Goal: Register for event/course

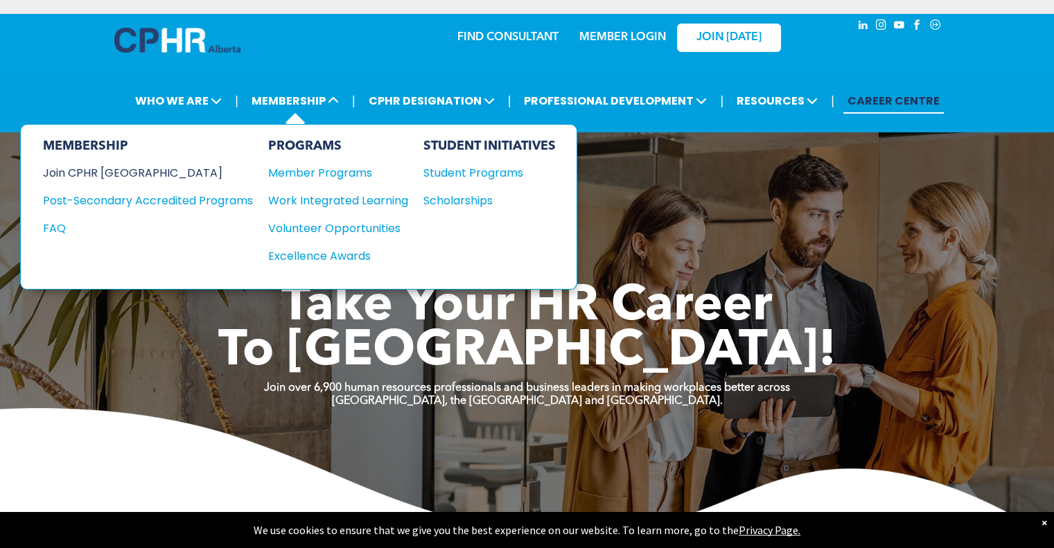
click at [113, 170] on div "Join CPHR [GEOGRAPHIC_DATA]" at bounding box center [137, 172] width 189 height 17
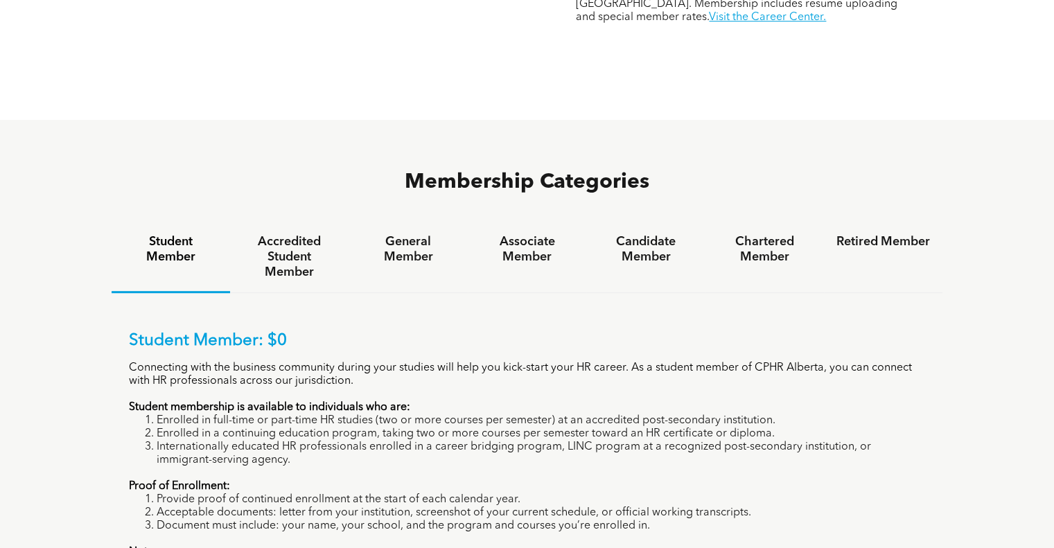
scroll to position [832, 0]
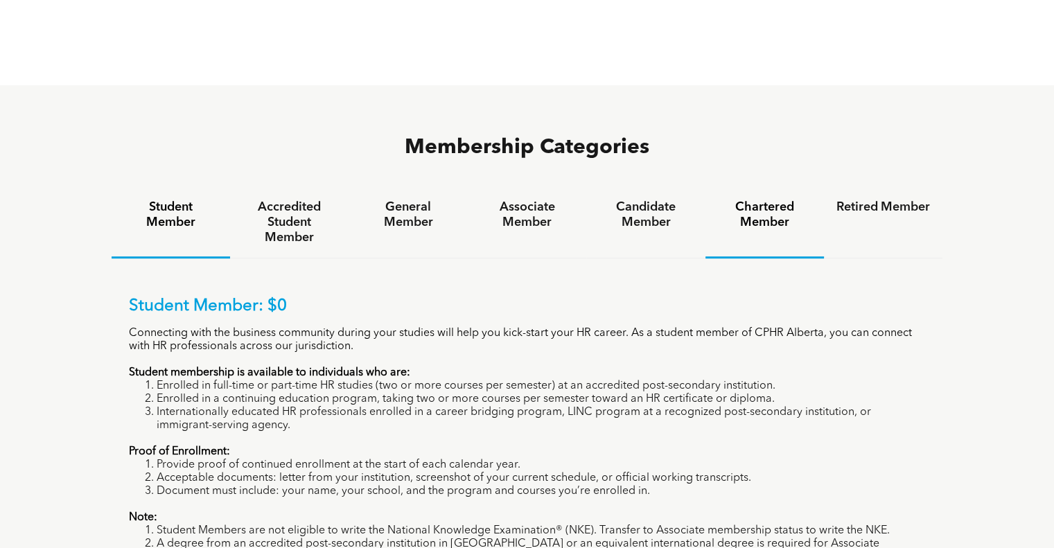
click at [762, 200] on h4 "Chartered Member" at bounding box center [765, 215] width 94 height 30
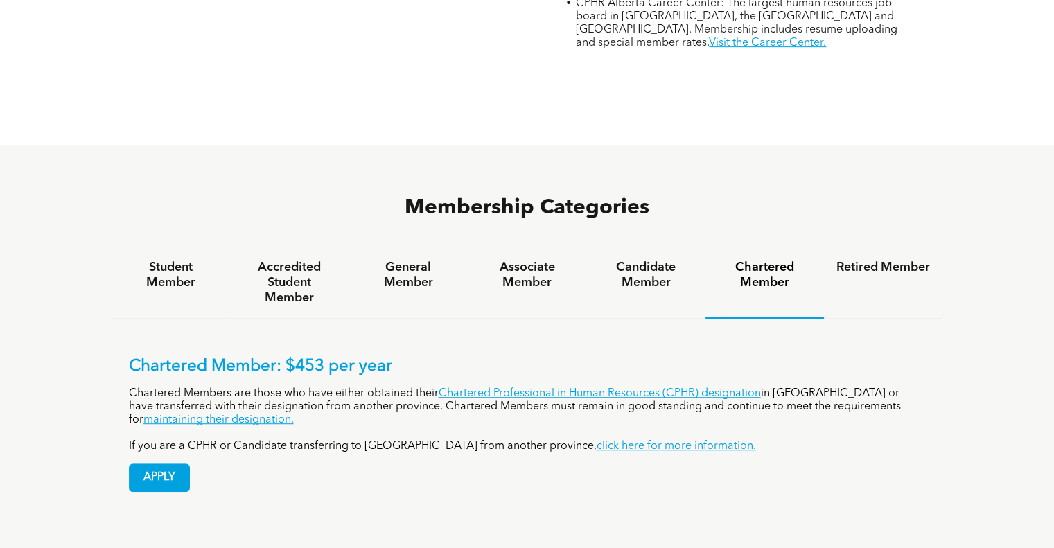
scroll to position [762, 0]
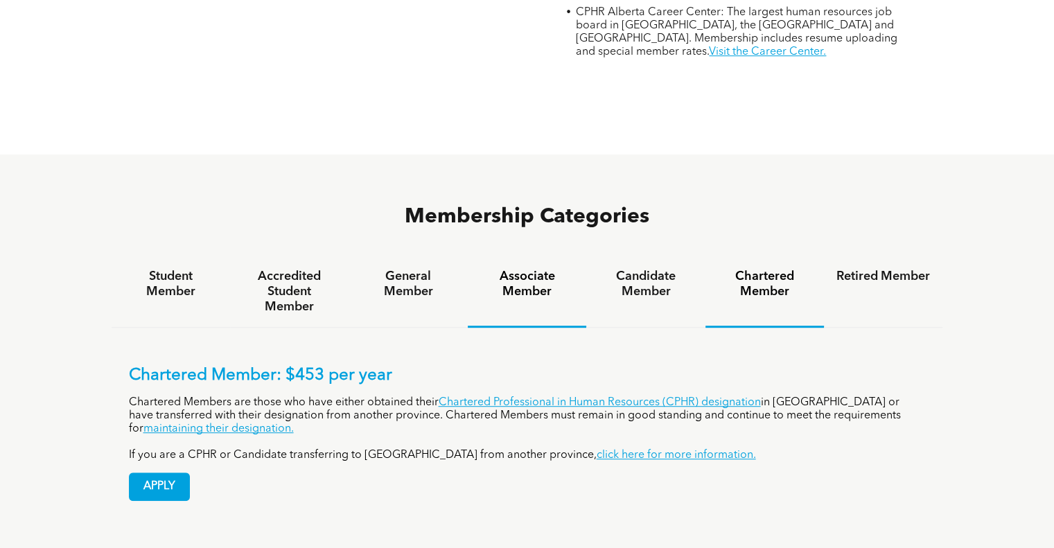
click at [520, 269] on h4 "Associate Member" at bounding box center [527, 284] width 94 height 30
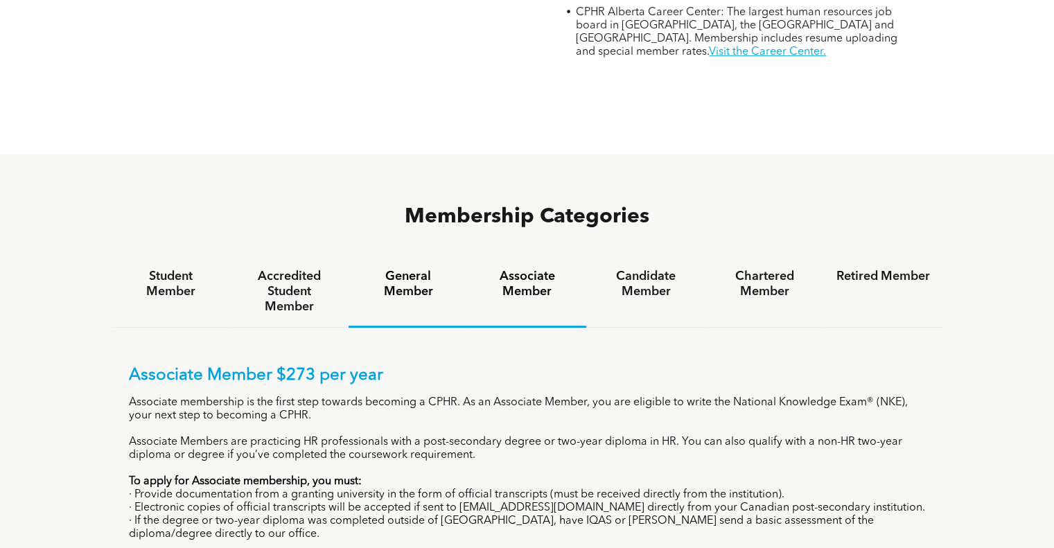
click at [402, 269] on h4 "General Member" at bounding box center [408, 284] width 94 height 30
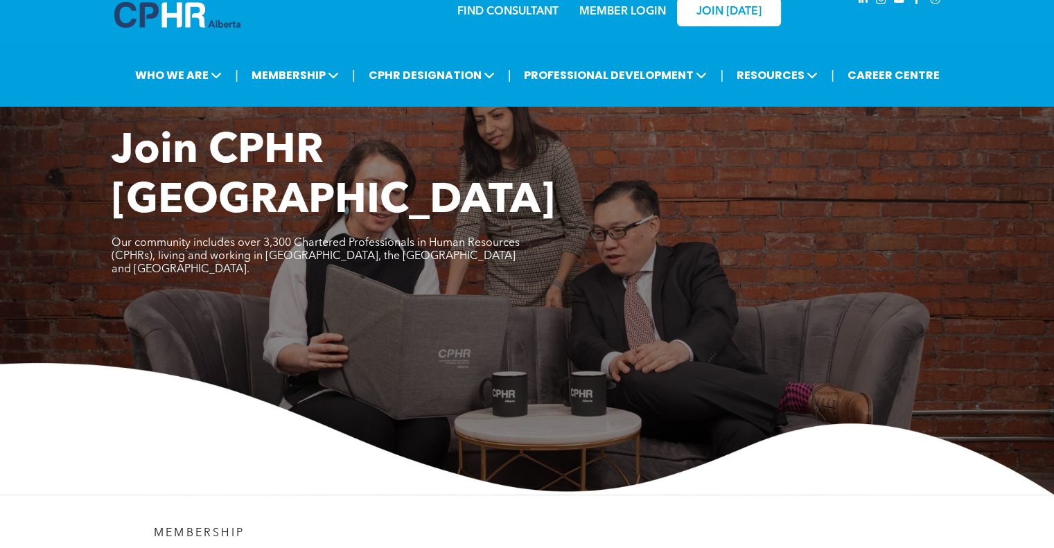
scroll to position [0, 0]
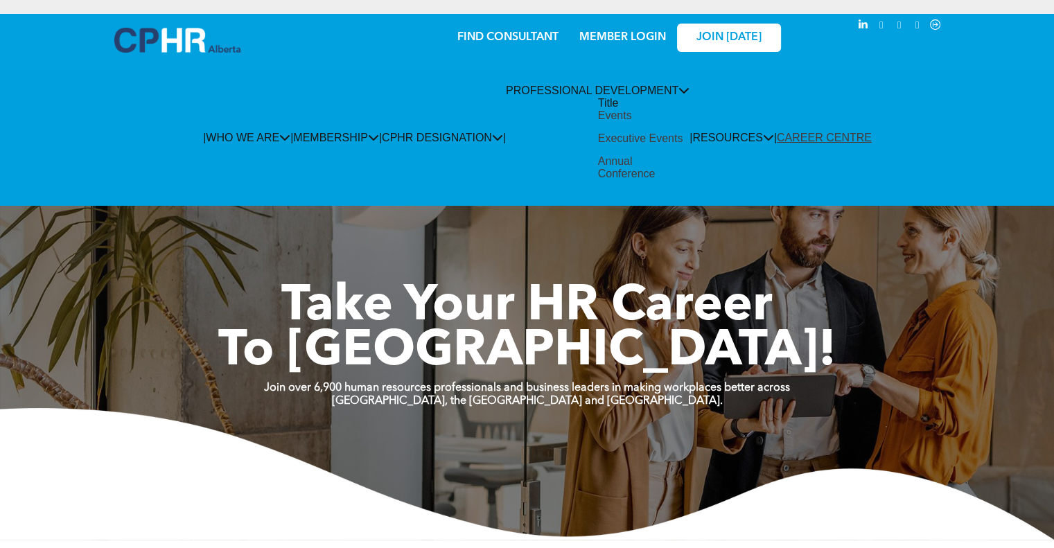
click at [613, 180] on div "Annual Conference" at bounding box center [644, 167] width 92 height 25
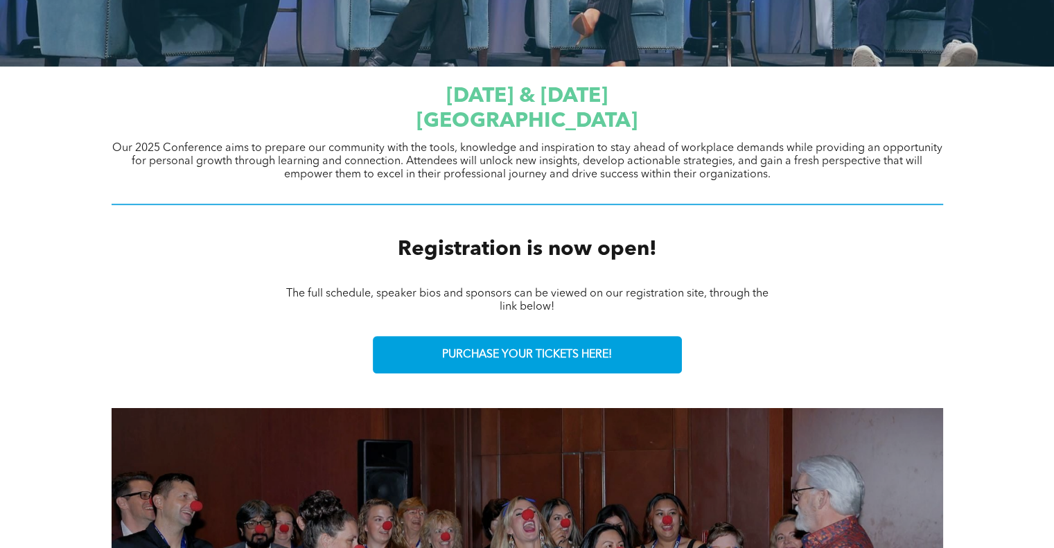
scroll to position [384, 0]
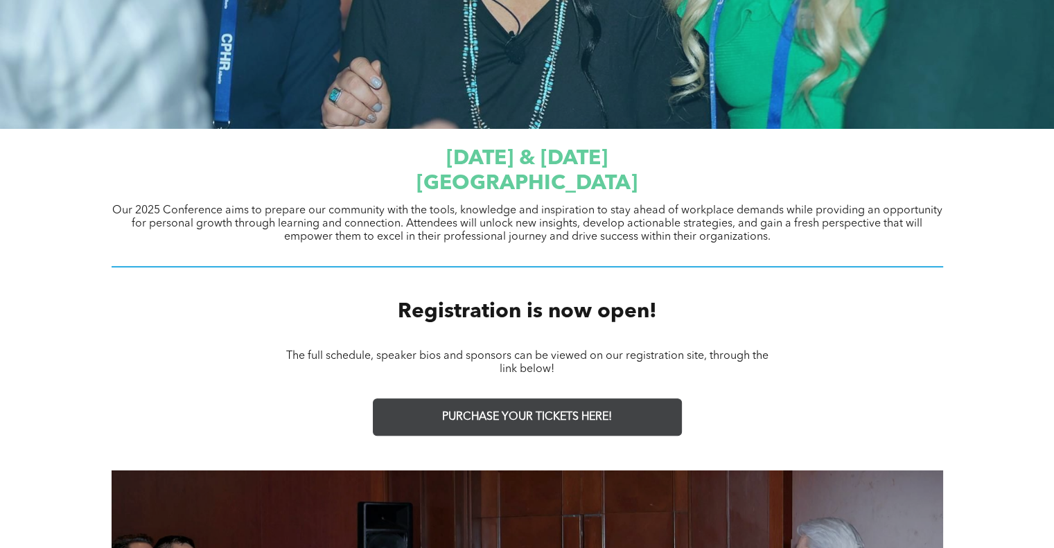
click at [521, 414] on span "PURCHASE YOUR TICKETS HERE!" at bounding box center [527, 417] width 170 height 13
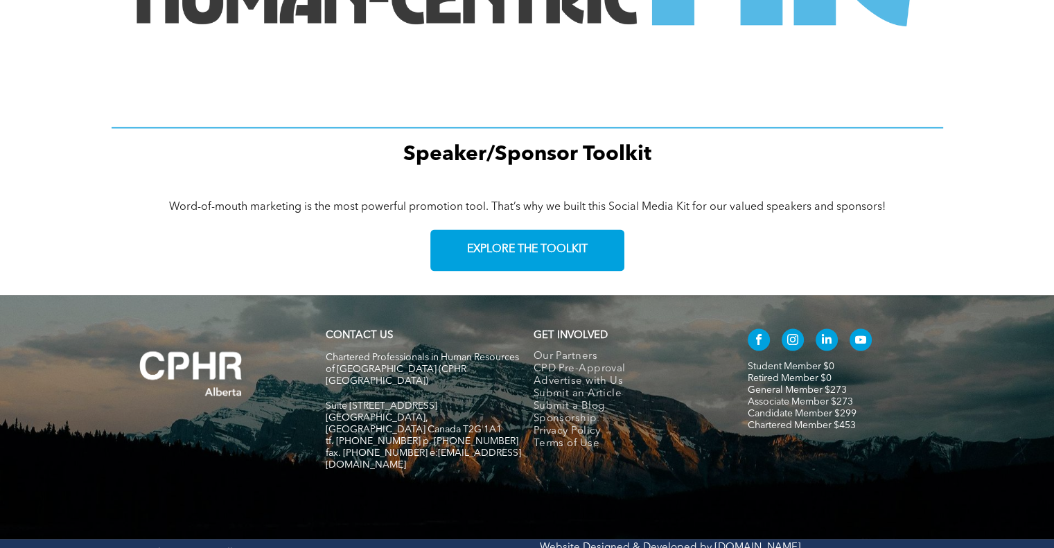
scroll to position [2047, 0]
